Goal: Task Accomplishment & Management: Manage account settings

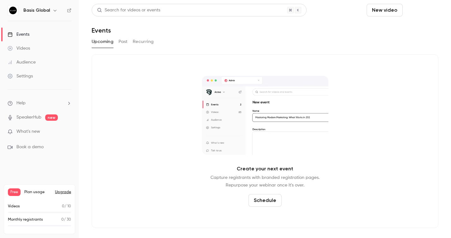
click at [405, 11] on button "Schedule" at bounding box center [421, 10] width 33 height 13
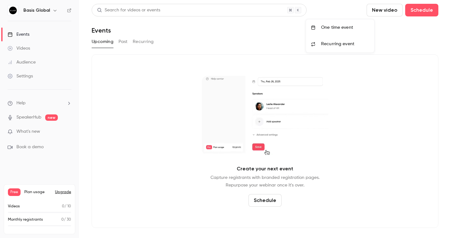
click at [335, 27] on div "One time event" at bounding box center [345, 27] width 48 height 6
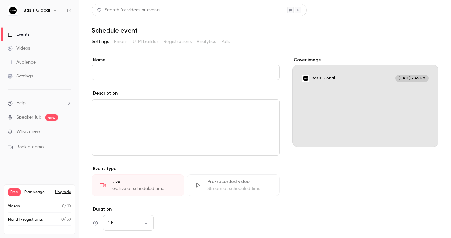
type input "*"
type input "**********"
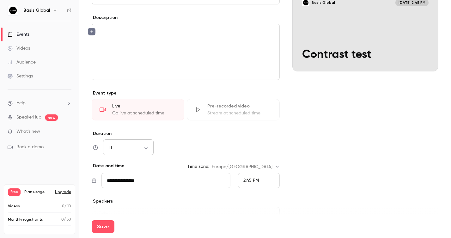
scroll to position [76, 0]
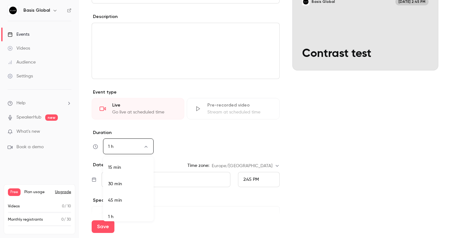
click at [145, 147] on body "**********" at bounding box center [225, 119] width 451 height 238
click at [125, 198] on li "45 min" at bounding box center [128, 196] width 51 height 16
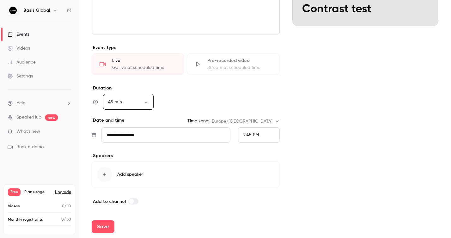
scroll to position [0, 0]
click at [143, 102] on body "**********" at bounding box center [225, 119] width 451 height 238
click at [121, 140] on li "30 min" at bounding box center [128, 139] width 51 height 16
click at [129, 99] on body "**********" at bounding box center [225, 119] width 451 height 238
click at [112, 153] on li "45 min" at bounding box center [128, 155] width 51 height 16
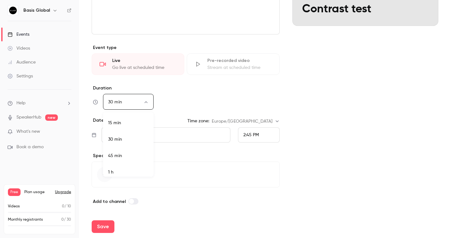
type input "**"
click at [149, 138] on input "**********" at bounding box center [165, 134] width 129 height 15
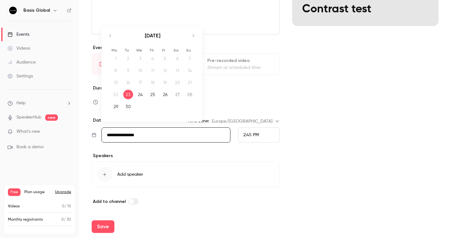
click at [152, 94] on div "25" at bounding box center [153, 94] width 10 height 9
type input "**********"
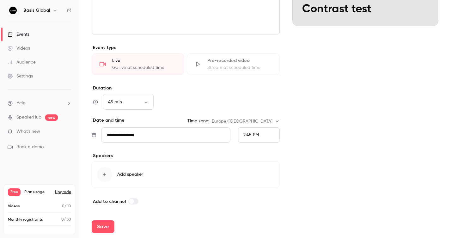
click at [261, 132] on div "2:45 PM" at bounding box center [259, 134] width 42 height 15
click at [253, 108] on span "4:30 PM" at bounding box center [251, 110] width 16 height 4
click at [316, 150] on div "Cover image Basis Global [DATE] 4:30 PM Contrast test" at bounding box center [365, 70] width 146 height 269
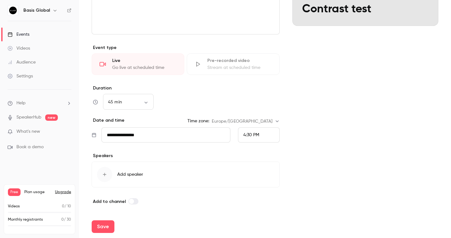
click at [135, 171] on button "Add speaker" at bounding box center [186, 174] width 188 height 26
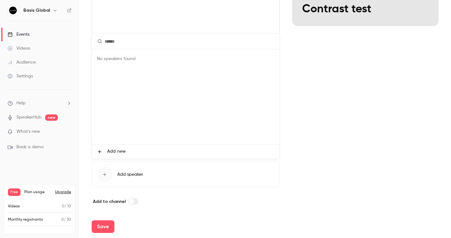
click at [123, 40] on input "text" at bounding box center [185, 41] width 187 height 15
drag, startPoint x: 144, startPoint y: 40, endPoint x: 86, endPoint y: 38, distance: 57.8
click at [86, 38] on div "**********" at bounding box center [225, 119] width 451 height 238
type input "**********"
click at [274, 39] on button "Clear" at bounding box center [272, 41] width 10 height 10
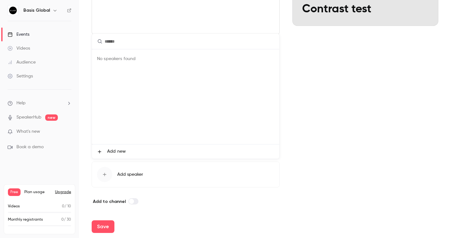
click at [310, 108] on div at bounding box center [225, 119] width 451 height 238
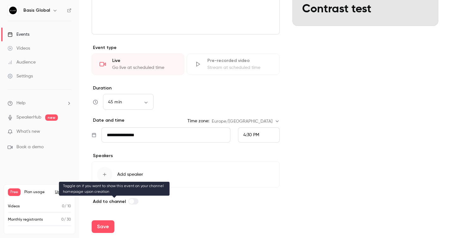
click at [136, 201] on label at bounding box center [133, 201] width 10 height 6
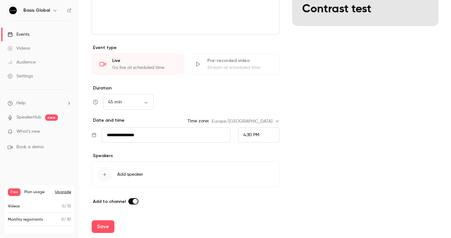
click at [130, 201] on label at bounding box center [133, 201] width 10 height 6
click at [265, 196] on div "**********" at bounding box center [186, 70] width 188 height 269
click at [134, 176] on span "Add speaker" at bounding box center [130, 174] width 26 height 6
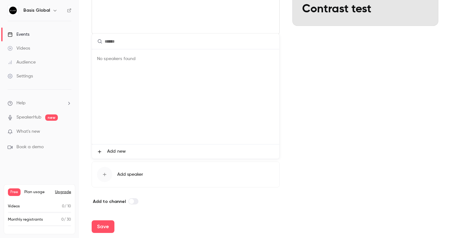
click at [109, 151] on span "Add new" at bounding box center [116, 151] width 19 height 7
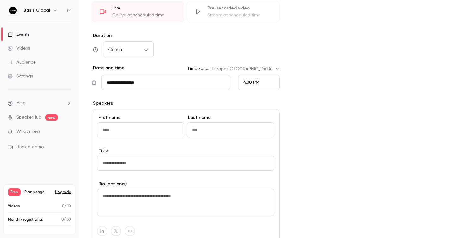
scroll to position [185, 0]
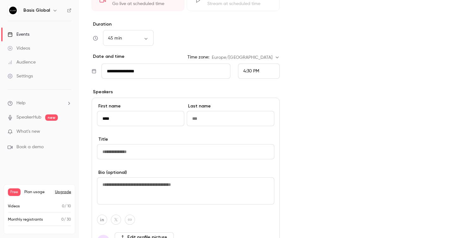
type input "****"
type input "*"
type input "********"
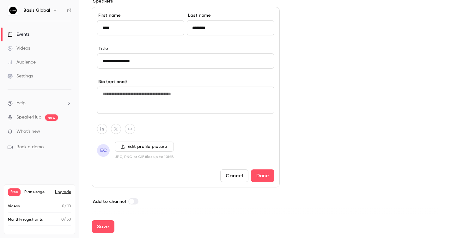
scroll to position [275, 0]
type input "**********"
click at [260, 174] on button "Done" at bounding box center [262, 175] width 23 height 13
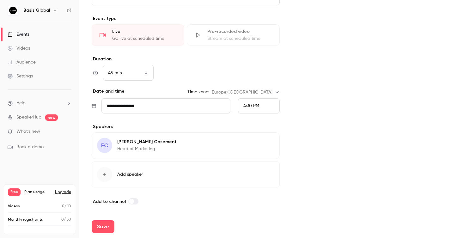
scroll to position [150, 0]
click at [122, 177] on span "Add speaker" at bounding box center [130, 174] width 26 height 6
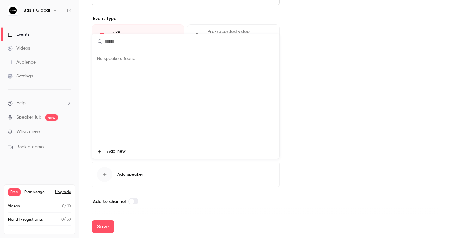
click at [336, 170] on div at bounding box center [225, 119] width 451 height 238
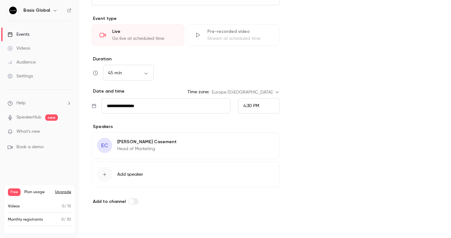
click at [103, 225] on button "Save" at bounding box center [103, 226] width 23 height 13
type input "**"
type input "**********"
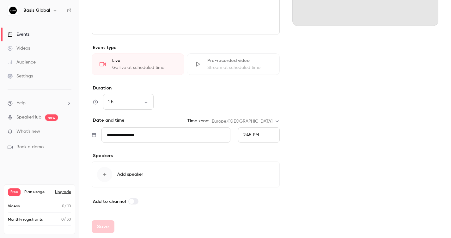
scroll to position [121, 0]
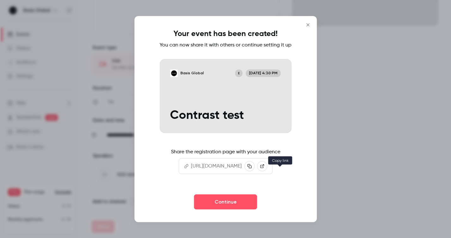
click at [251, 168] on icon "button" at bounding box center [249, 166] width 4 height 4
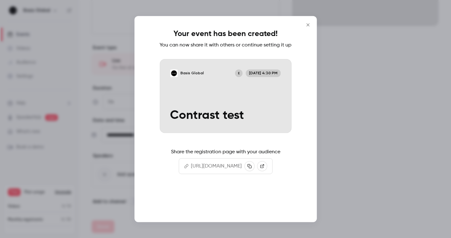
click at [224, 209] on button "Continue" at bounding box center [225, 201] width 63 height 15
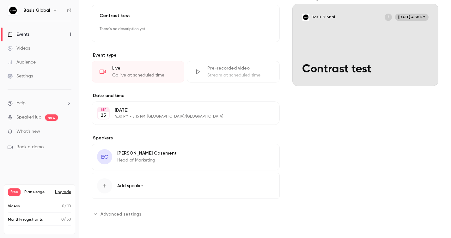
scroll to position [125, 0]
click at [265, 153] on button "Edit" at bounding box center [262, 154] width 23 height 10
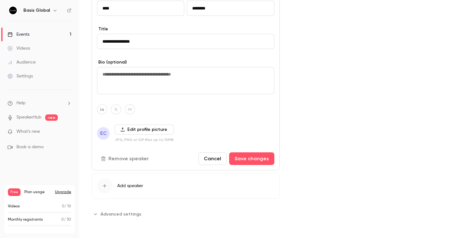
scroll to position [282, 0]
click at [324, 127] on div "Cover image Basis Global E [DATE] 4:30 PM Contrast test" at bounding box center [365, 29] width 146 height 379
click at [223, 160] on button "Cancel" at bounding box center [212, 158] width 28 height 13
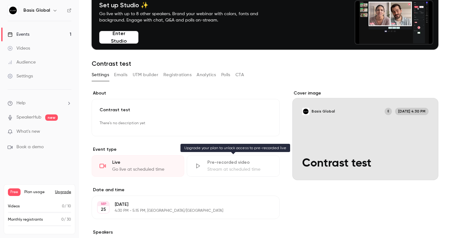
scroll to position [31, 0]
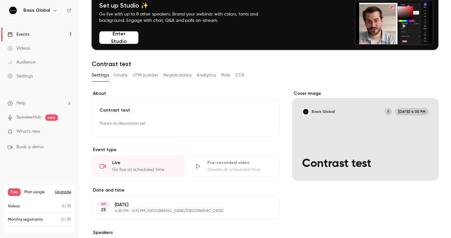
click at [123, 74] on button "Emails" at bounding box center [120, 75] width 13 height 10
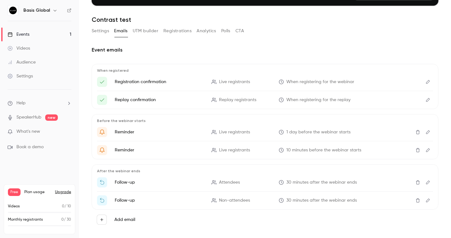
scroll to position [75, 0]
click at [143, 31] on button "UTM builder" at bounding box center [146, 31] width 26 height 10
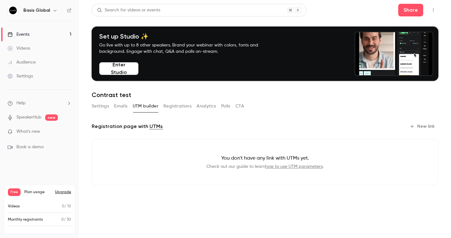
click at [173, 107] on button "Registrations" at bounding box center [177, 106] width 28 height 10
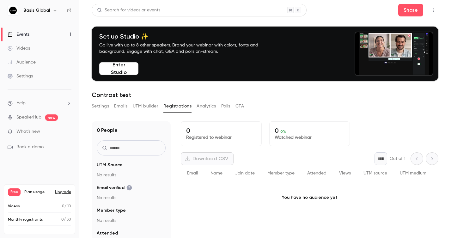
click at [210, 107] on button "Analytics" at bounding box center [206, 106] width 20 height 10
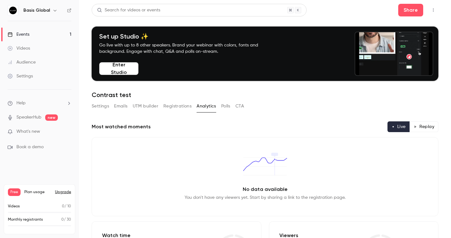
click at [226, 106] on button "Polls" at bounding box center [225, 106] width 9 height 10
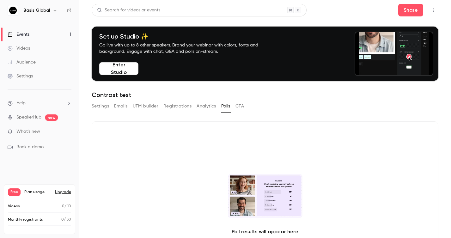
click at [241, 106] on button "CTA" at bounding box center [239, 106] width 9 height 10
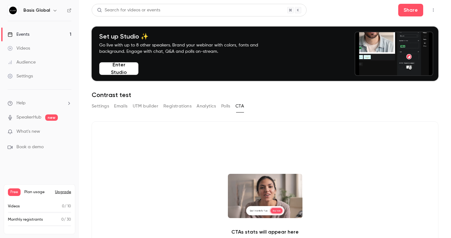
click at [103, 106] on button "Settings" at bounding box center [100, 106] width 17 height 10
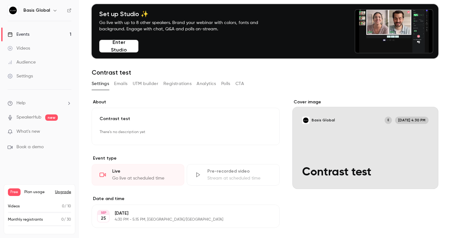
scroll to position [33, 0]
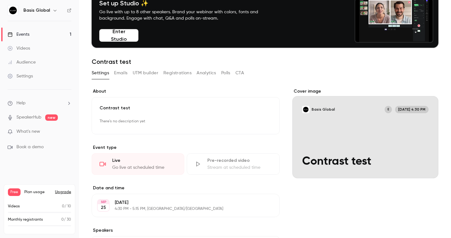
click at [141, 122] on p "There's no description yet" at bounding box center [185, 121] width 172 height 10
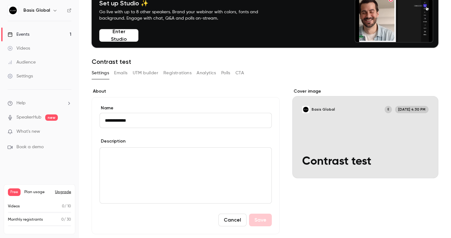
click at [233, 222] on button "Cancel" at bounding box center [232, 219] width 28 height 13
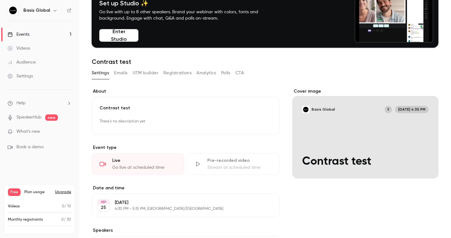
click at [425, 169] on icon "Cover image" at bounding box center [426, 167] width 4 height 4
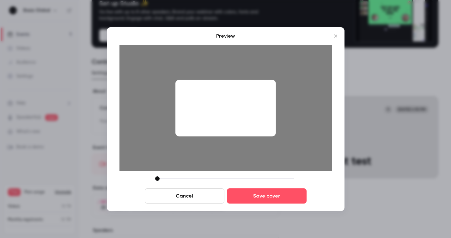
drag, startPoint x: 203, startPoint y: 178, endPoint x: 141, endPoint y: 175, distance: 62.3
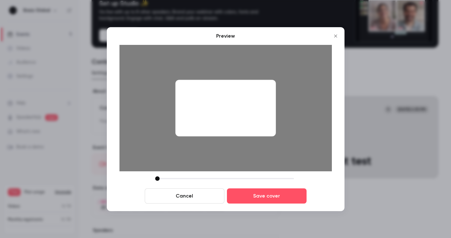
click at [141, 175] on div "Preview Cancel Save cover" at bounding box center [225, 117] width 212 height 171
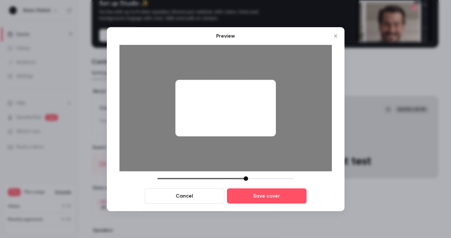
drag, startPoint x: 159, startPoint y: 179, endPoint x: 248, endPoint y: 186, distance: 88.7
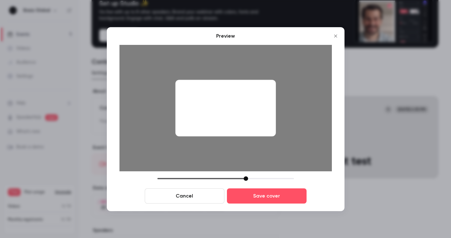
click at [248, 186] on div "Cancel Save cover" at bounding box center [225, 189] width 212 height 27
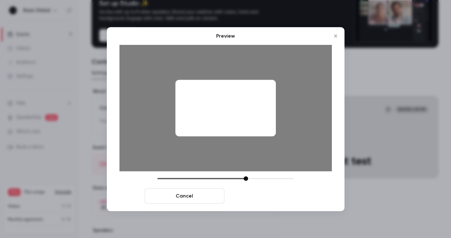
click at [257, 195] on button "Save cover" at bounding box center [267, 195] width 80 height 15
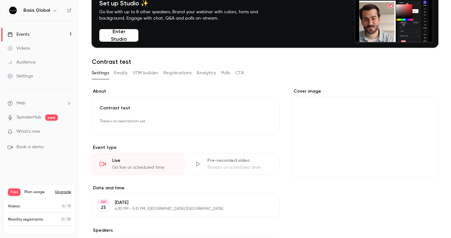
click at [351, 128] on div "Cover image" at bounding box center [365, 133] width 146 height 90
click at [0, 0] on input "Cover image" at bounding box center [0, 0] width 0 height 0
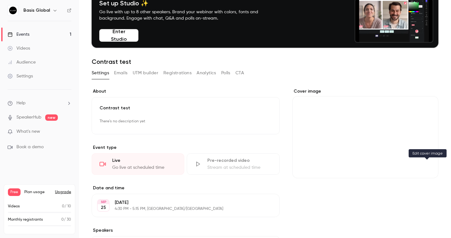
click at [427, 165] on icon "Cover image" at bounding box center [426, 167] width 4 height 4
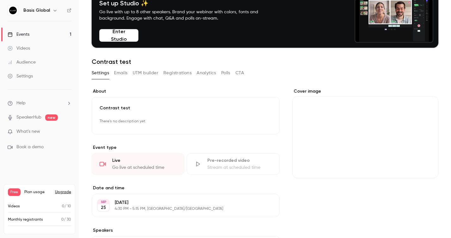
click at [317, 143] on div "Cover image" at bounding box center [365, 133] width 146 height 90
click at [0, 0] on input "Cover image" at bounding box center [0, 0] width 0 height 0
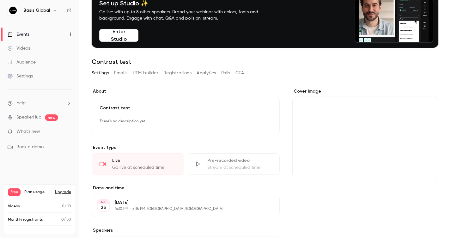
click at [345, 118] on div "Cover image" at bounding box center [365, 133] width 146 height 90
click at [0, 0] on input "Cover image" at bounding box center [0, 0] width 0 height 0
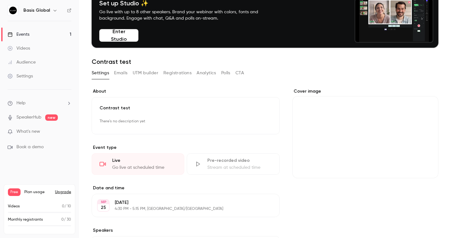
click at [355, 138] on div "Cover image" at bounding box center [365, 133] width 146 height 90
click at [0, 0] on input "Cover image" at bounding box center [0, 0] width 0 height 0
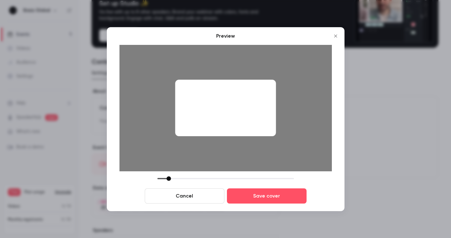
drag, startPoint x: 203, startPoint y: 177, endPoint x: 169, endPoint y: 178, distance: 33.8
click at [169, 178] on div at bounding box center [168, 178] width 4 height 4
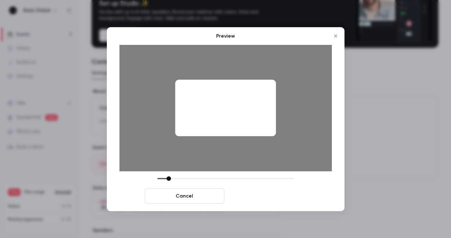
click at [272, 195] on button "Save cover" at bounding box center [267, 195] width 80 height 15
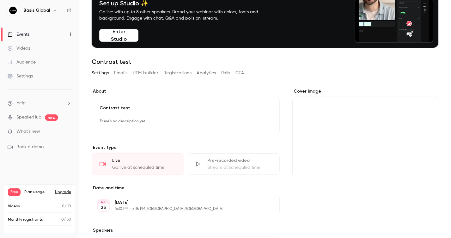
click at [348, 145] on div "Cover image" at bounding box center [365, 133] width 146 height 90
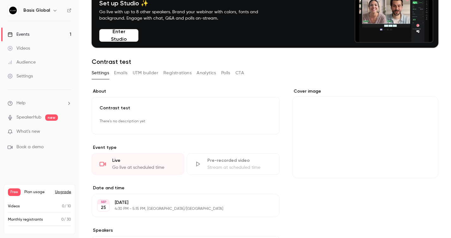
click at [0, 0] on input "Cover image" at bounding box center [0, 0] width 0 height 0
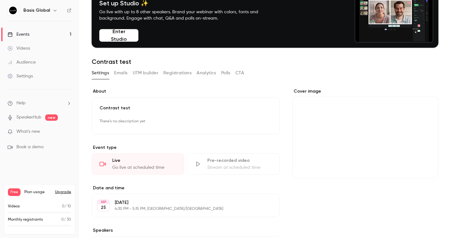
click at [341, 139] on div "Cover image" at bounding box center [365, 133] width 146 height 90
click at [0, 0] on input "Cover image" at bounding box center [0, 0] width 0 height 0
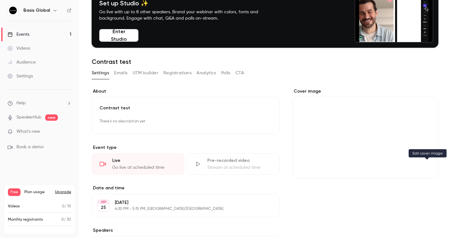
click at [426, 167] on icon "Cover image" at bounding box center [426, 167] width 4 height 4
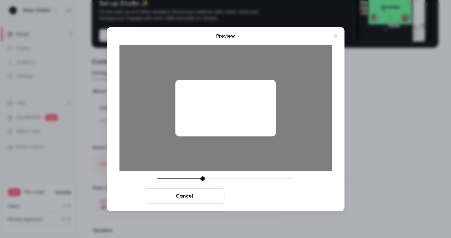
click at [258, 197] on button "Save cover" at bounding box center [267, 195] width 80 height 15
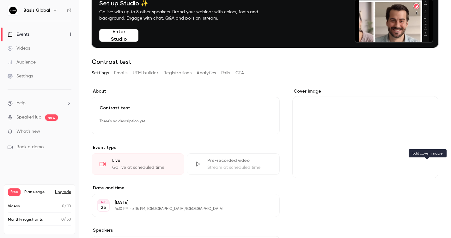
click at [427, 170] on button "Cover image" at bounding box center [426, 166] width 13 height 13
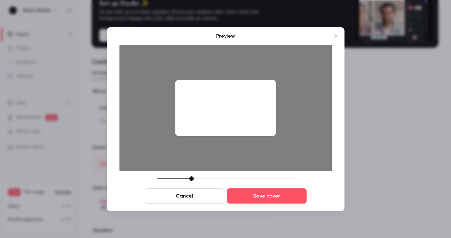
click at [191, 177] on div at bounding box center [225, 178] width 136 height 4
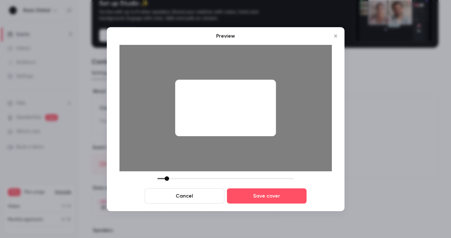
drag, startPoint x: 191, startPoint y: 177, endPoint x: 167, endPoint y: 177, distance: 24.6
click at [167, 177] on div at bounding box center [167, 178] width 4 height 4
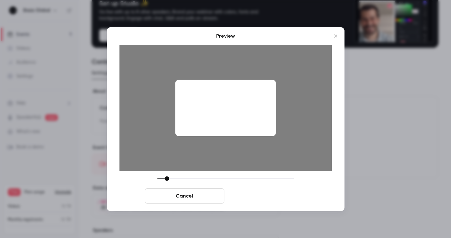
click at [284, 198] on button "Save cover" at bounding box center [267, 195] width 80 height 15
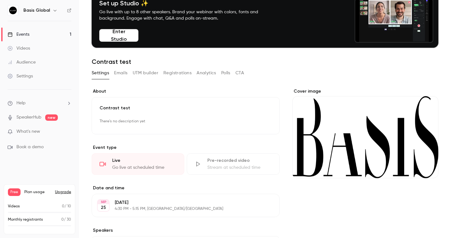
click at [342, 151] on div "Cover image" at bounding box center [365, 133] width 146 height 90
click at [0, 0] on input "Cover image" at bounding box center [0, 0] width 0 height 0
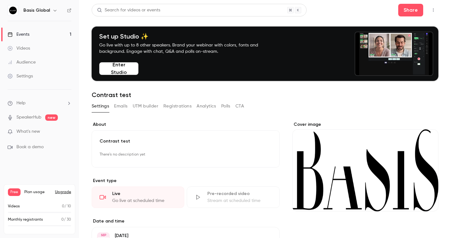
scroll to position [0, 0]
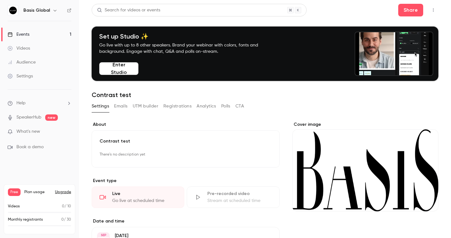
click at [23, 35] on div "Events" at bounding box center [19, 34] width 22 height 6
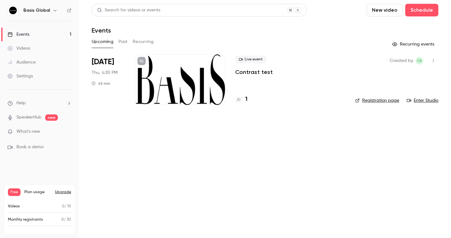
click at [121, 41] on button "Past" at bounding box center [122, 42] width 9 height 10
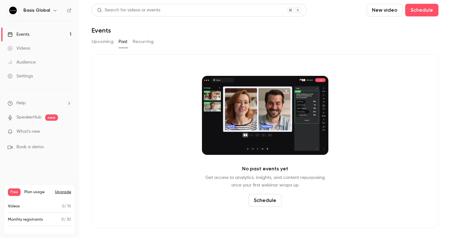
click at [106, 42] on button "Upcoming" at bounding box center [103, 42] width 22 height 10
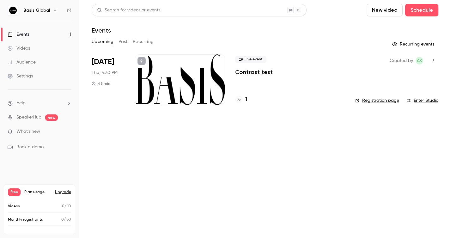
click at [380, 98] on link "Registration page" at bounding box center [377, 100] width 44 height 6
click at [29, 46] on div "Videos" at bounding box center [19, 48] width 22 height 6
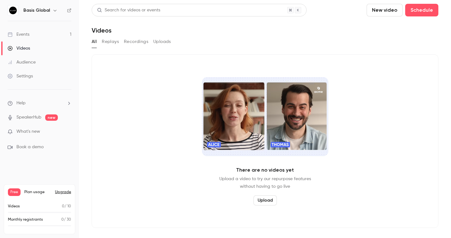
click at [28, 35] on div "Events" at bounding box center [19, 34] width 22 height 6
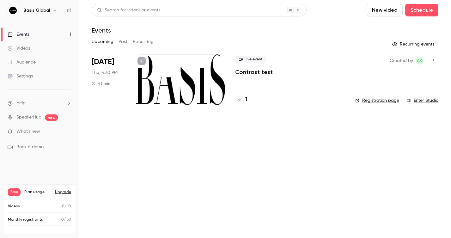
click at [24, 75] on div "Settings" at bounding box center [20, 76] width 25 height 6
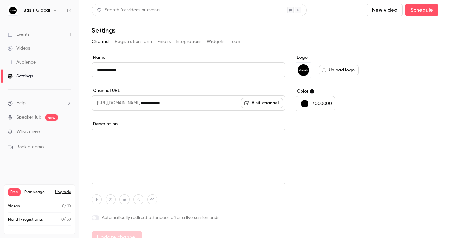
click at [130, 36] on div "**********" at bounding box center [265, 124] width 346 height 240
click at [130, 39] on button "Registration form" at bounding box center [134, 42] width 38 height 10
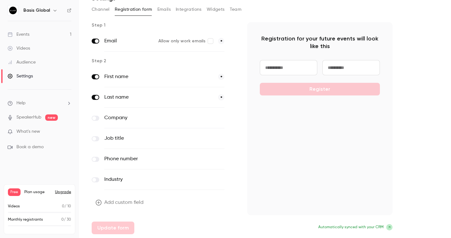
scroll to position [32, 0]
click at [97, 118] on label at bounding box center [96, 118] width 8 height 5
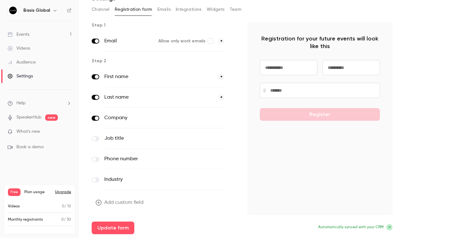
click at [97, 141] on label at bounding box center [96, 138] width 8 height 5
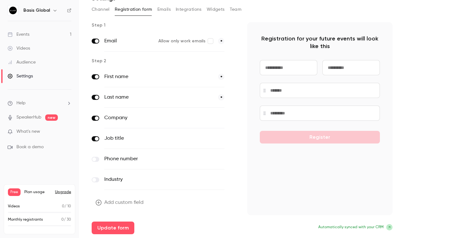
scroll to position [0, 0]
click at [113, 230] on button "Update form" at bounding box center [113, 227] width 43 height 13
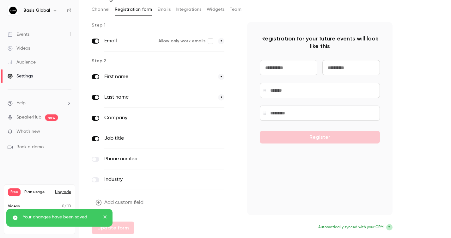
click at [23, 63] on div "Audience" at bounding box center [22, 62] width 28 height 6
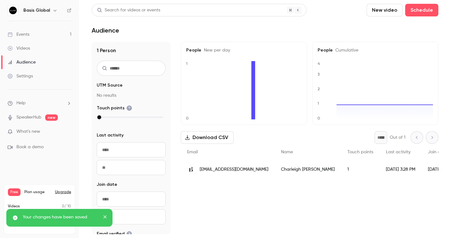
click at [28, 50] on div "Videos" at bounding box center [19, 48] width 22 height 6
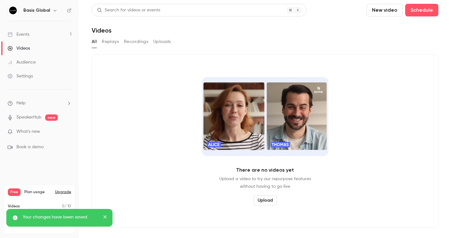
click at [30, 32] on link "Events 1" at bounding box center [39, 34] width 79 height 14
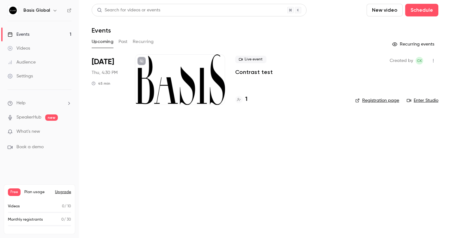
click at [433, 59] on icon "button" at bounding box center [433, 60] width 1 height 3
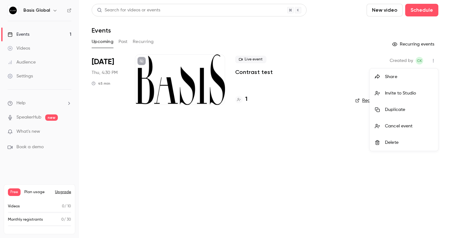
click at [268, 164] on div at bounding box center [225, 119] width 451 height 238
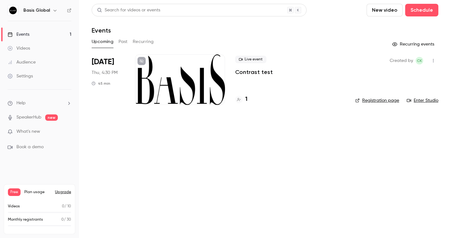
click at [171, 71] on div at bounding box center [180, 79] width 90 height 51
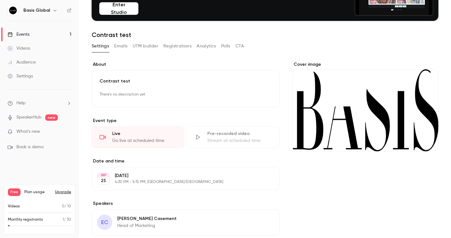
scroll to position [77, 0]
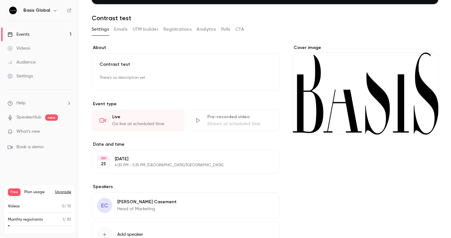
click at [347, 86] on div "Cover image" at bounding box center [365, 90] width 146 height 90
click at [0, 0] on input "Cover image" at bounding box center [0, 0] width 0 height 0
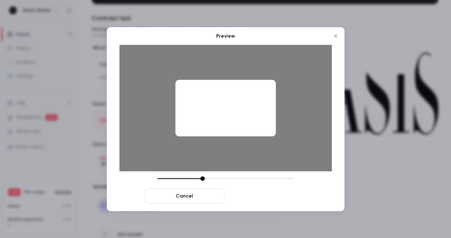
click at [267, 198] on button "Save cover" at bounding box center [267, 195] width 80 height 15
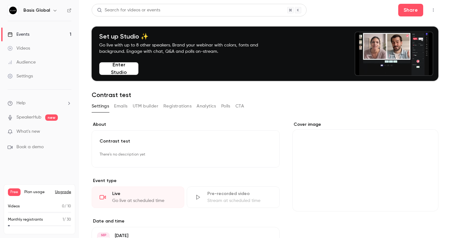
scroll to position [0, 0]
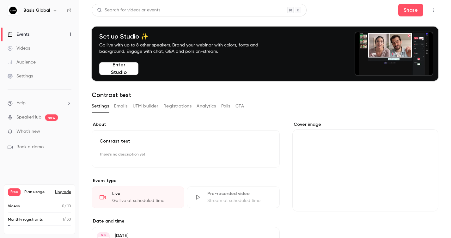
click at [26, 33] on div "Events" at bounding box center [19, 34] width 22 height 6
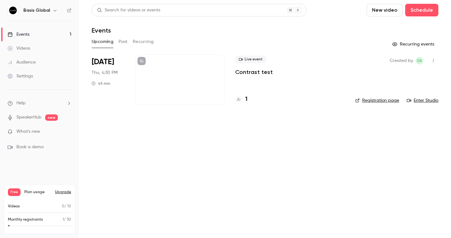
click at [156, 72] on div at bounding box center [180, 79] width 90 height 51
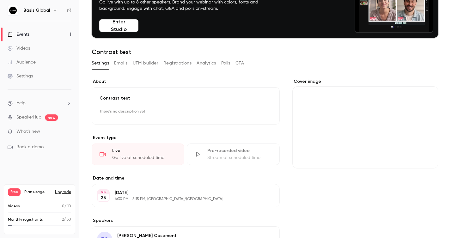
scroll to position [47, 0]
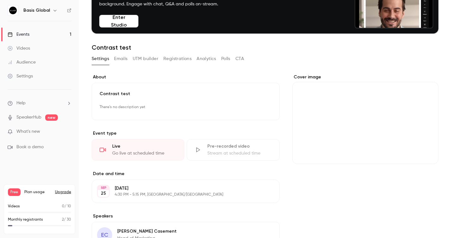
click at [381, 106] on div "Cover image" at bounding box center [365, 119] width 146 height 90
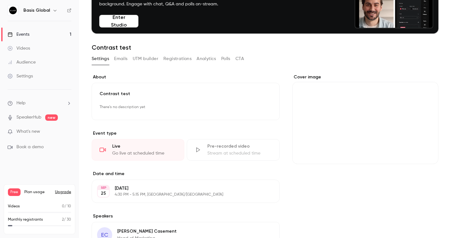
click at [0, 0] on input "Cover image" at bounding box center [0, 0] width 0 height 0
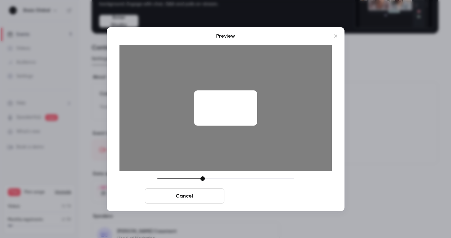
click at [269, 197] on button "Save cover" at bounding box center [267, 195] width 80 height 15
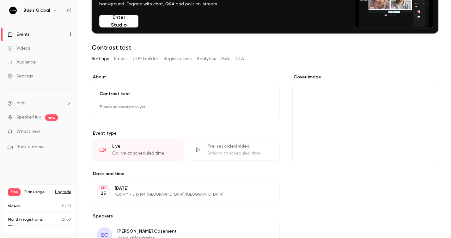
click at [350, 133] on div "Cover image" at bounding box center [365, 119] width 146 height 90
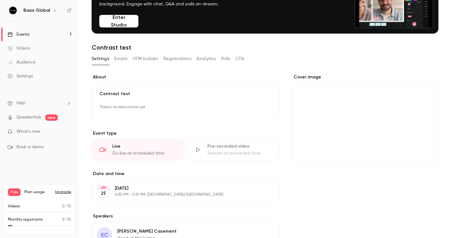
click at [0, 0] on input "Cover image" at bounding box center [0, 0] width 0 height 0
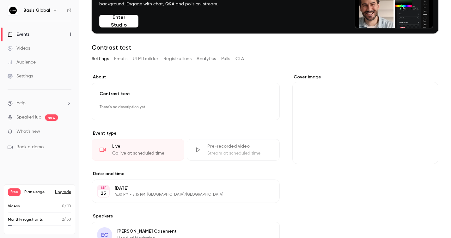
click at [344, 148] on div "Cover image" at bounding box center [365, 119] width 146 height 90
click at [0, 0] on input "Cover image" at bounding box center [0, 0] width 0 height 0
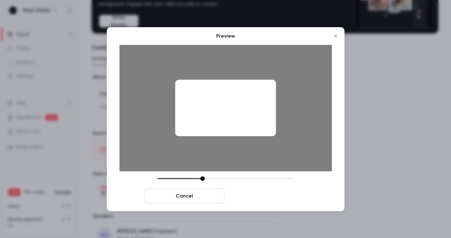
click at [265, 195] on button "Save cover" at bounding box center [267, 195] width 80 height 15
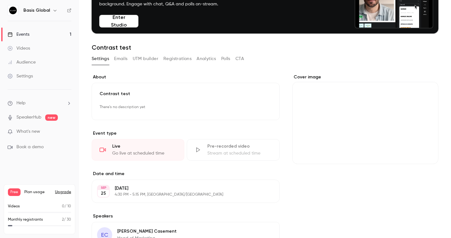
click at [363, 130] on div "Cover image" at bounding box center [365, 119] width 146 height 90
click at [0, 0] on input "Cover image" at bounding box center [0, 0] width 0 height 0
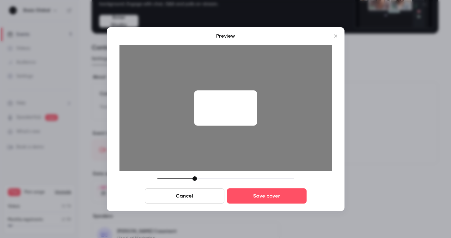
drag, startPoint x: 202, startPoint y: 178, endPoint x: 195, endPoint y: 179, distance: 7.7
click at [195, 179] on div at bounding box center [194, 178] width 4 height 4
drag, startPoint x: 194, startPoint y: 180, endPoint x: 187, endPoint y: 180, distance: 7.3
click at [187, 180] on div at bounding box center [187, 178] width 4 height 4
drag, startPoint x: 187, startPoint y: 180, endPoint x: 175, endPoint y: 181, distance: 12.4
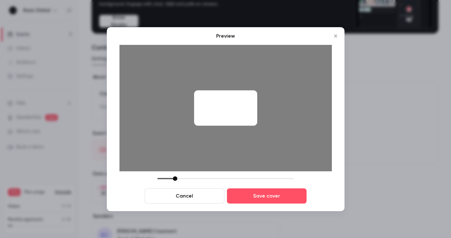
click at [175, 181] on div "Cancel Save cover" at bounding box center [225, 189] width 212 height 27
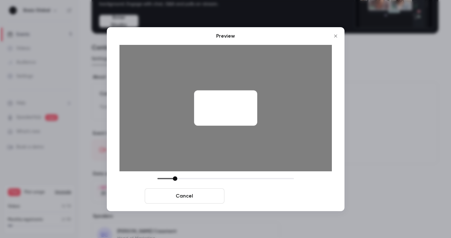
click at [281, 198] on button "Save cover" at bounding box center [267, 195] width 80 height 15
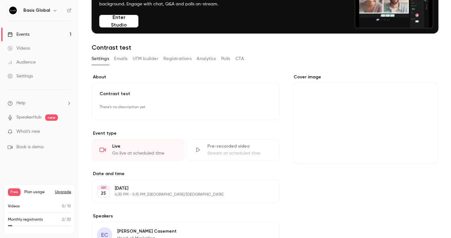
click at [353, 117] on div "Cover image" at bounding box center [365, 119] width 146 height 90
click at [0, 0] on input "Cover image" at bounding box center [0, 0] width 0 height 0
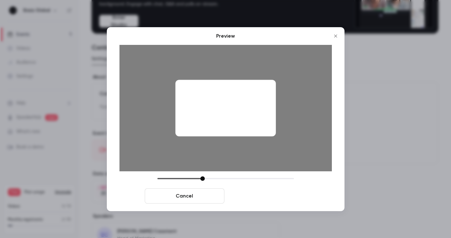
click at [281, 194] on button "Save cover" at bounding box center [267, 195] width 80 height 15
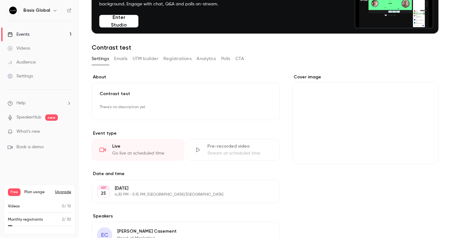
click at [369, 196] on div "Cover image" at bounding box center [365, 185] width 146 height 223
click at [24, 37] on div "Events" at bounding box center [19, 34] width 22 height 6
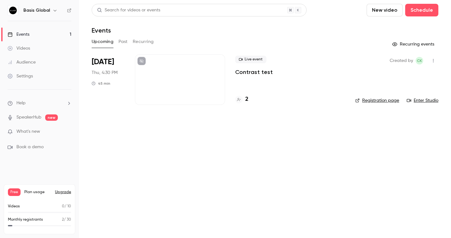
click at [433, 60] on icon "button" at bounding box center [432, 60] width 5 height 4
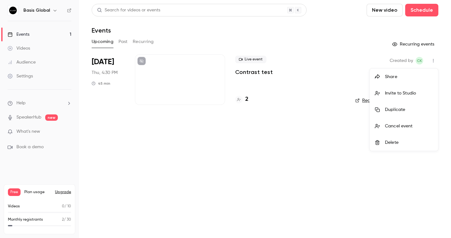
click at [407, 93] on div "Invite to Studio" at bounding box center [409, 93] width 48 height 6
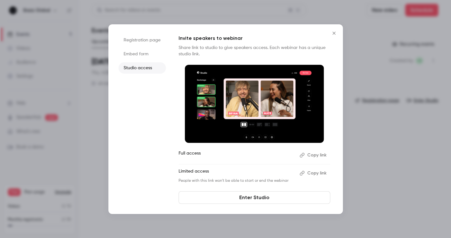
click at [233, 195] on link "Enter Studio" at bounding box center [254, 197] width 152 height 13
click at [311, 154] on button "Copy link" at bounding box center [313, 155] width 33 height 10
click at [332, 33] on icon "Close" at bounding box center [334, 33] width 8 height 5
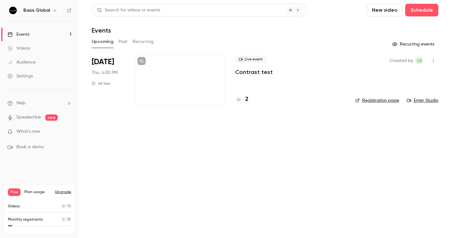
click at [255, 162] on main "Search for videos or events New video Schedule Events Upcoming Past Recurring R…" at bounding box center [265, 119] width 372 height 238
click at [243, 98] on div "2" at bounding box center [241, 99] width 13 height 9
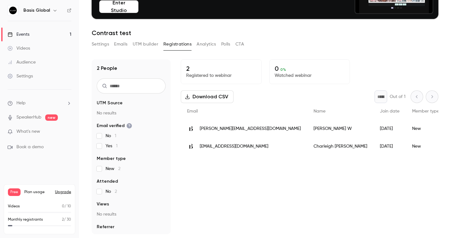
scroll to position [62, 0]
click at [257, 194] on div "2 Registered to webinar 0 0 % Watched webinar Download CSV * Out of 1 Email Nam…" at bounding box center [309, 146] width 257 height 175
click at [217, 131] on span "[PERSON_NAME][EMAIL_ADDRESS][DOMAIN_NAME]" at bounding box center [250, 128] width 101 height 7
click at [111, 45] on div "Settings Emails UTM builder Registrations Analytics Polls CTA" at bounding box center [168, 44] width 152 height 10
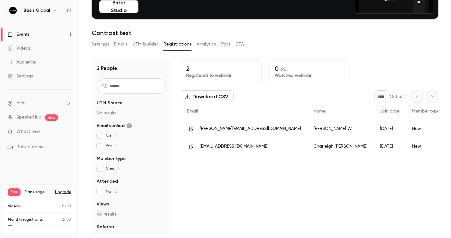
click at [118, 46] on button "Emails" at bounding box center [120, 44] width 13 height 10
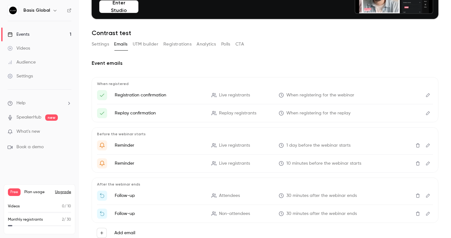
scroll to position [63, 0]
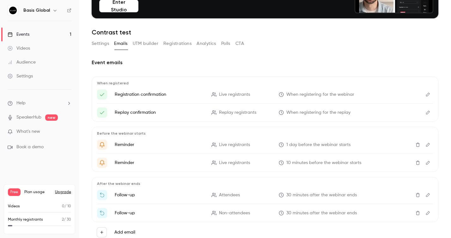
click at [424, 94] on button "Edit" at bounding box center [428, 94] width 10 height 10
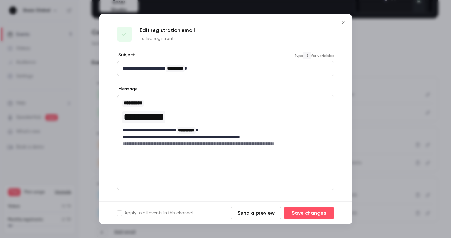
click at [208, 69] on p "**********" at bounding box center [225, 68] width 207 height 7
click at [344, 22] on icon "Close" at bounding box center [343, 22] width 8 height 5
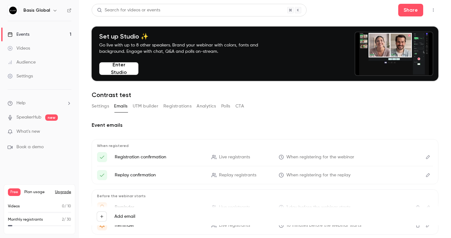
scroll to position [0, 0]
click at [151, 105] on button "UTM builder" at bounding box center [146, 106] width 26 height 10
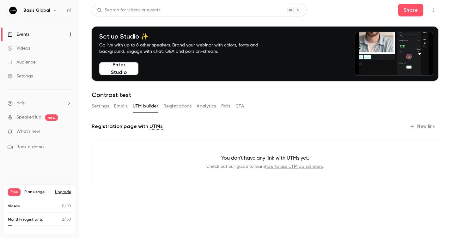
click at [190, 108] on button "Registrations" at bounding box center [177, 106] width 28 height 10
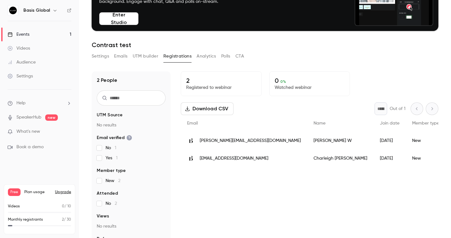
scroll to position [45, 0]
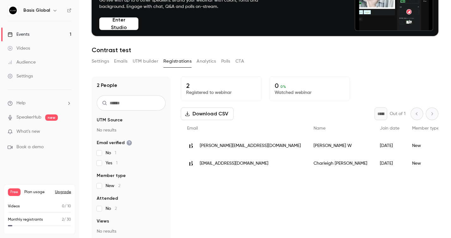
click at [34, 117] on link "SpeakerHub" at bounding box center [28, 117] width 25 height 7
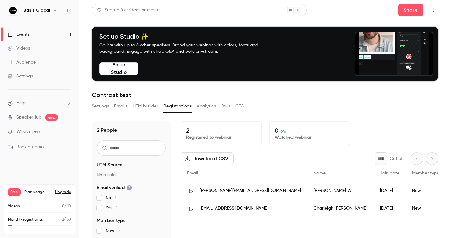
scroll to position [0, 0]
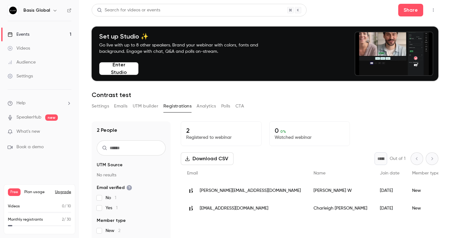
click at [18, 9] on div "Basis Global" at bounding box center [40, 10] width 64 height 11
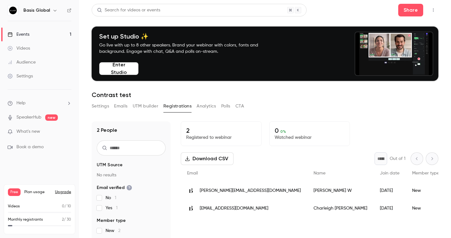
click at [13, 10] on img at bounding box center [13, 10] width 10 height 10
click at [433, 10] on icon "button" at bounding box center [433, 10] width 1 height 3
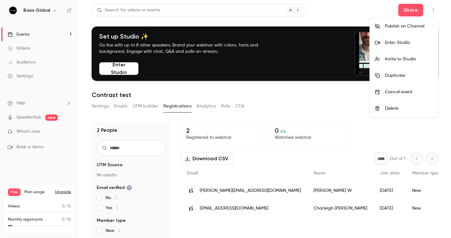
click at [433, 10] on div at bounding box center [225, 119] width 451 height 238
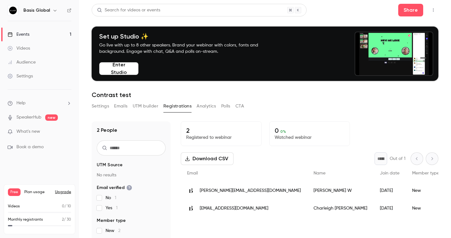
click at [36, 10] on h6 "Basis Global" at bounding box center [36, 10] width 27 height 6
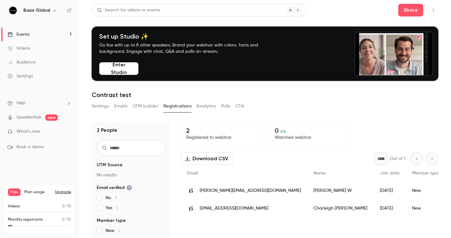
click at [56, 12] on icon "button" at bounding box center [54, 10] width 5 height 5
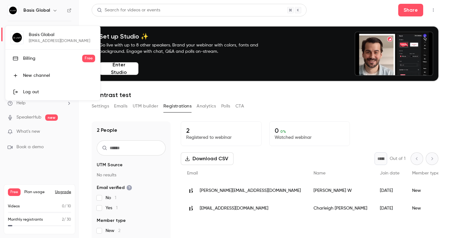
click at [34, 60] on div "Billing" at bounding box center [52, 58] width 59 height 6
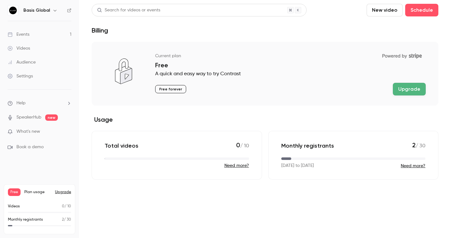
click at [405, 91] on button "Upgrade" at bounding box center [409, 89] width 33 height 13
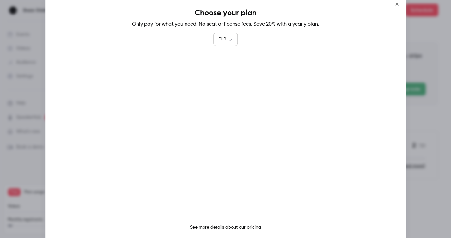
click at [230, 39] on body "Basis Global Events 1 Videos Audience Settings Help SpeakerHub new What's new B…" at bounding box center [225, 119] width 451 height 238
click at [225, 110] on li "GBP" at bounding box center [225, 108] width 25 height 16
type input "***"
click at [217, 224] on p "See more details about our pricing" at bounding box center [225, 227] width 335 height 6
click at [217, 226] on link "See more details about our pricing" at bounding box center [225, 227] width 71 height 4
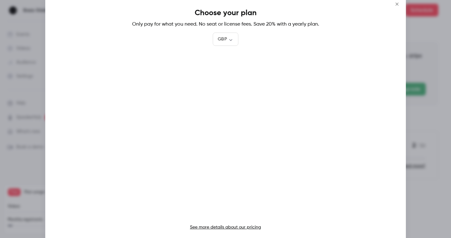
click at [397, 4] on icon "Close" at bounding box center [396, 4] width 3 height 3
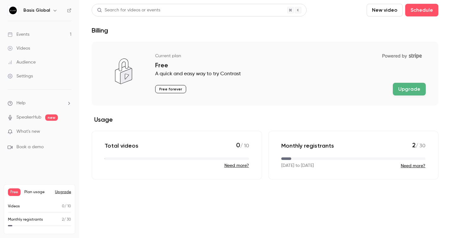
click at [151, 70] on div "Current plan Powered by Stripe Free A quick and easy way to try Contrast Free f…" at bounding box center [265, 74] width 346 height 64
click at [166, 89] on p "Free forever" at bounding box center [170, 89] width 31 height 8
click at [113, 71] on img "billing" at bounding box center [123, 73] width 38 height 38
click at [127, 75] on img "billing" at bounding box center [123, 73] width 38 height 38
